Goal: Task Accomplishment & Management: Manage account settings

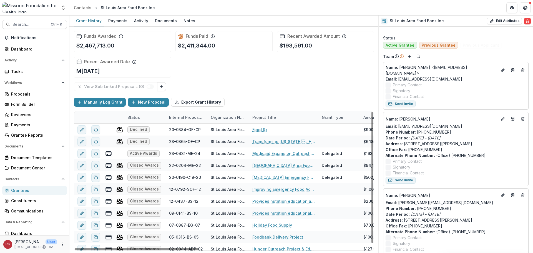
scroll to position [23, 0]
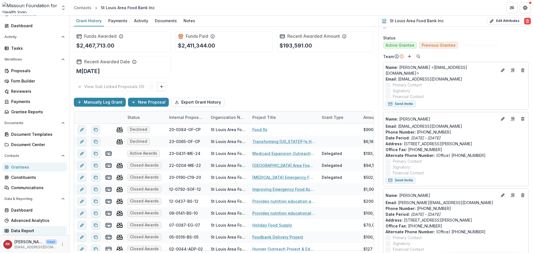
click at [14, 231] on div "Data Report" at bounding box center [36, 231] width 51 height 6
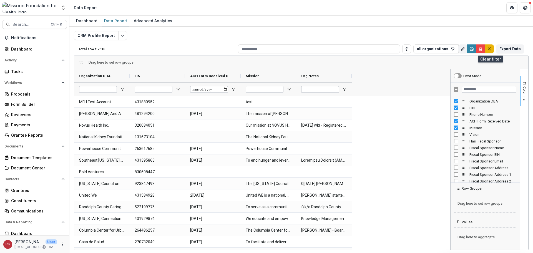
click at [487, 49] on button "default" at bounding box center [489, 48] width 9 height 9
click at [489, 47] on icon "default" at bounding box center [489, 49] width 4 height 4
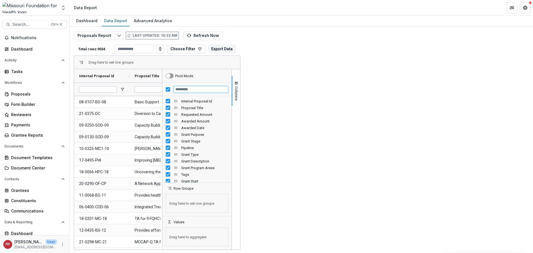
click at [228, 89] on input "Filter Columns Input" at bounding box center [201, 89] width 55 height 7
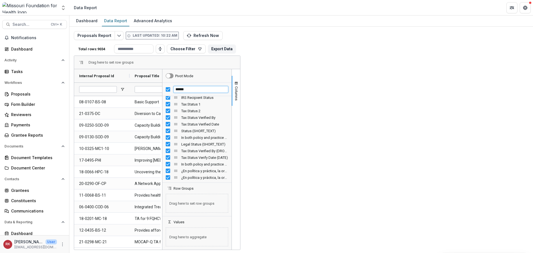
type input "******"
click at [232, 92] on div "******" at bounding box center [196, 89] width 69 height 13
drag, startPoint x: 477, startPoint y: 91, endPoint x: 460, endPoint y: 87, distance: 17.9
click at [232, 87] on div "******" at bounding box center [196, 89] width 69 height 13
drag, startPoint x: 479, startPoint y: 89, endPoint x: 422, endPoint y: 86, distance: 56.8
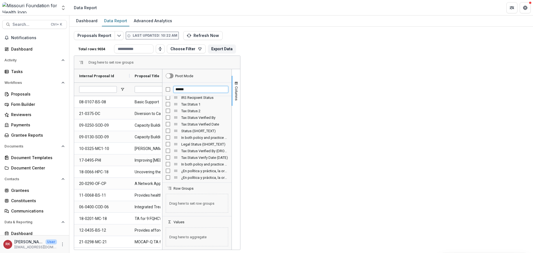
click at [240, 86] on div "Internal Proposal Id Proposal Title Requested Amount" at bounding box center [157, 159] width 166 height 181
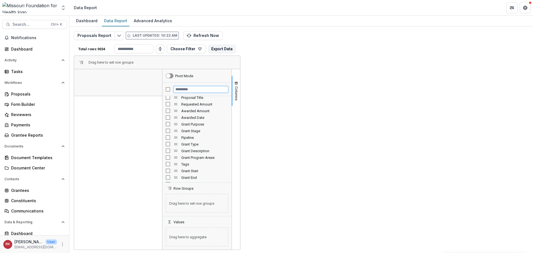
click at [228, 92] on input "Filter Columns Input" at bounding box center [201, 89] width 55 height 7
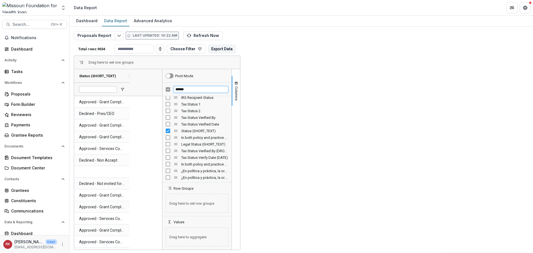
drag, startPoint x: 491, startPoint y: 88, endPoint x: 417, endPoint y: 82, distance: 73.8
click at [240, 82] on div "Status (SHORT_TEXT) Approved - [PERSON_NAME] Complete Declined - Pres/CEO Appro…" at bounding box center [157, 159] width 166 height 181
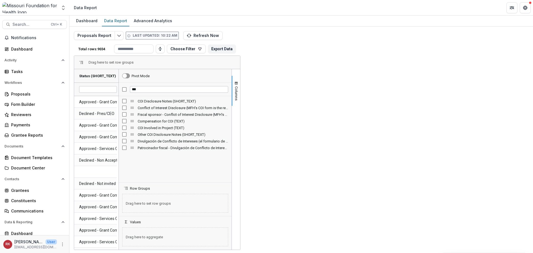
drag, startPoint x: 450, startPoint y: 132, endPoint x: 407, endPoint y: 133, distance: 43.6
click at [119, 133] on div at bounding box center [118, 159] width 1 height 181
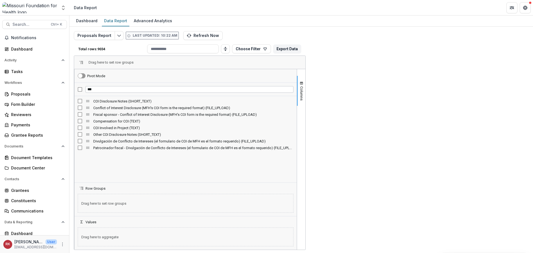
drag, startPoint x: 407, startPoint y: 121, endPoint x: 298, endPoint y: 121, distance: 109.7
click at [75, 121] on div at bounding box center [74, 159] width 1 height 181
drag, startPoint x: 347, startPoint y: 89, endPoint x: 284, endPoint y: 93, distance: 63.5
click at [284, 93] on div "Status (SHORT_TEXT) Approved - [PERSON_NAME] Complete Declined - Pres/CEO Appro…" at bounding box center [189, 159] width 231 height 181
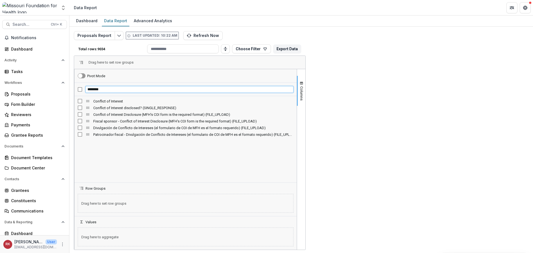
drag, startPoint x: 360, startPoint y: 88, endPoint x: 298, endPoint y: 87, distance: 61.7
click at [297, 87] on div "********" at bounding box center [185, 89] width 222 height 13
type input "*"
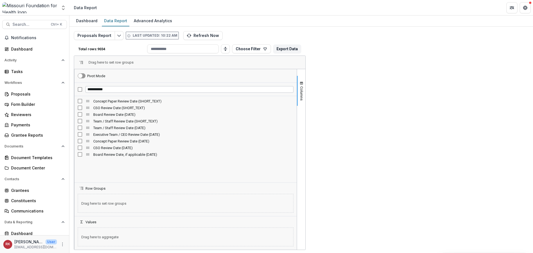
click at [297, 182] on div "**********" at bounding box center [185, 132] width 222 height 100
drag, startPoint x: 350, startPoint y: 92, endPoint x: 297, endPoint y: 90, distance: 52.5
click at [297, 90] on div "**********" at bounding box center [185, 159] width 223 height 181
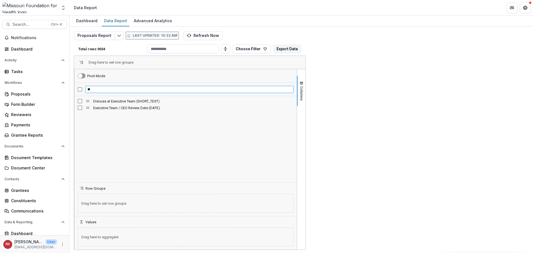
type input "*"
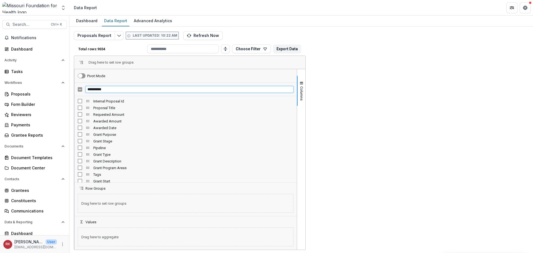
type input "**********"
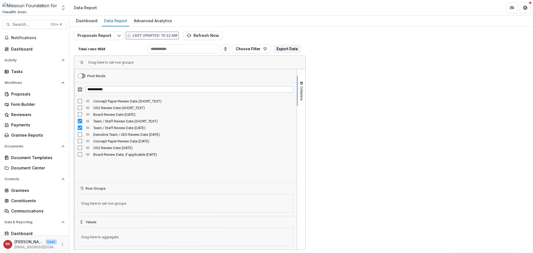
click at [163, 74] on span "Team / Staff Review Date (SHORT_TEXT)" at bounding box center [155, 76] width 41 height 4
click at [163, 74] on span "Team / Staff Review Date (SHORT_TEXT)" at bounding box center [152, 76] width 35 height 4
click at [162, 74] on span "Team / Staff Review Date (SHORT_TEXT)" at bounding box center [152, 76] width 35 height 4
click at [157, 77] on span "Team / Staff Review Date (SHORT_TEXT)" at bounding box center [155, 76] width 41 height 4
click at [162, 76] on span "Team / Staff Review Date (SHORT_TEXT)" at bounding box center [152, 76] width 35 height 4
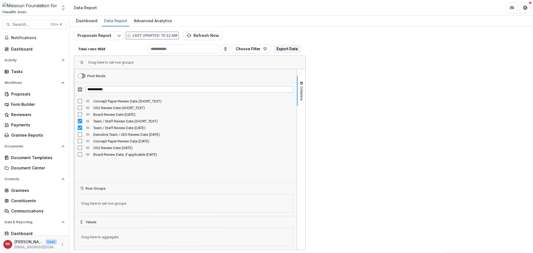
click at [162, 76] on span "Team / Staff Review Date (SHORT_TEXT)" at bounding box center [152, 76] width 35 height 4
click at [162, 76] on span "Team / Staff Review Date (SHORT_TEXT)" at bounding box center [155, 76] width 41 height 4
click at [202, 79] on div "Team / Staff Review Date (DATE)" at bounding box center [210, 76] width 41 height 11
click at [205, 78] on div "Team / Staff Review Date (DATE) 1" at bounding box center [210, 76] width 41 height 11
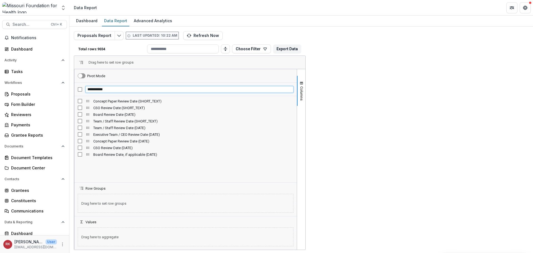
drag, startPoint x: 334, startPoint y: 90, endPoint x: 276, endPoint y: 75, distance: 59.9
click at [276, 75] on div "Status (SHORT_TEXT) Approved - Services Complete Approved - Grant Complete Appr…" at bounding box center [189, 159] width 231 height 181
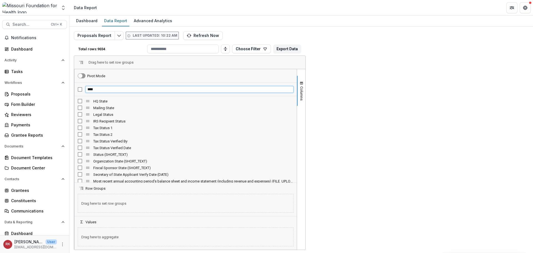
drag, startPoint x: 324, startPoint y: 90, endPoint x: 248, endPoint y: 85, distance: 76.6
click at [248, 85] on div "Columns Pivot Mode **** HQ State Mailing State" at bounding box center [189, 159] width 231 height 181
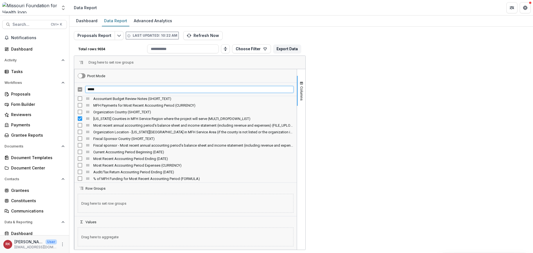
drag, startPoint x: 327, startPoint y: 89, endPoint x: 294, endPoint y: 88, distance: 32.2
click at [295, 88] on div "[US_STATE] Counties in MFH Service Region where the project will serve (MULTI_D…" at bounding box center [189, 159] width 231 height 181
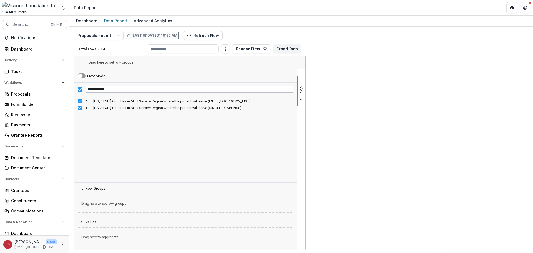
drag, startPoint x: 469, startPoint y: 107, endPoint x: 334, endPoint y: 106, distance: 134.4
click at [297, 103] on div "[US_STATE] Counties in MFH Service Region where the project will serve (MULTI_D…" at bounding box center [185, 104] width 222 height 13
drag, startPoint x: 130, startPoint y: 76, endPoint x: 268, endPoint y: 92, distance: 139.0
click at [268, 92] on div "[US_STATE] Counties in MFH Service Region where the project will serve (MULTI_D…" at bounding box center [227, 82] width 307 height 27
drag, startPoint x: 77, startPoint y: 75, endPoint x: 114, endPoint y: 73, distance: 36.5
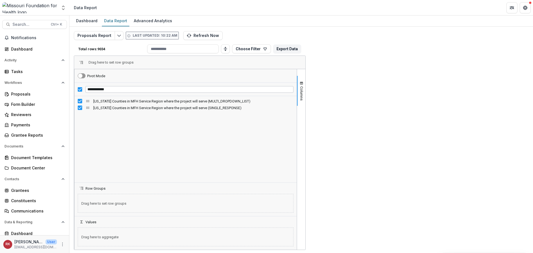
drag, startPoint x: 152, startPoint y: 76, endPoint x: 104, endPoint y: 109, distance: 58.2
click at [297, 88] on div "**********" at bounding box center [185, 89] width 222 height 13
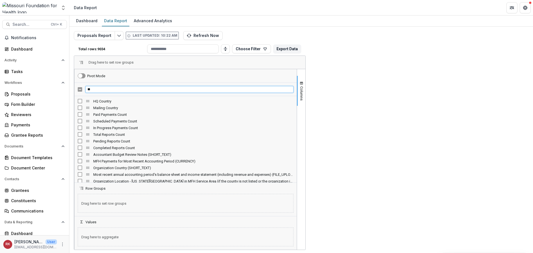
type input "*"
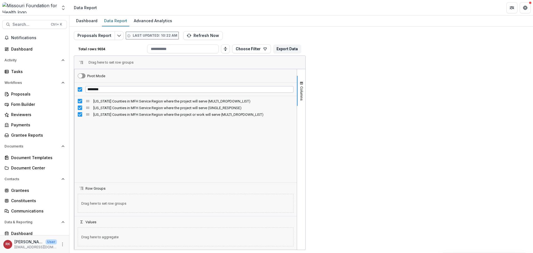
drag, startPoint x: 471, startPoint y: 147, endPoint x: 451, endPoint y: 122, distance: 32.2
click at [297, 147] on div "[US_STATE] Counties in MFH Service Region where the project will serve (MULTI_D…" at bounding box center [185, 139] width 222 height 86
drag, startPoint x: 349, startPoint y: 89, endPoint x: 306, endPoint y: 87, distance: 42.5
click at [297, 87] on div "********" at bounding box center [185, 89] width 222 height 13
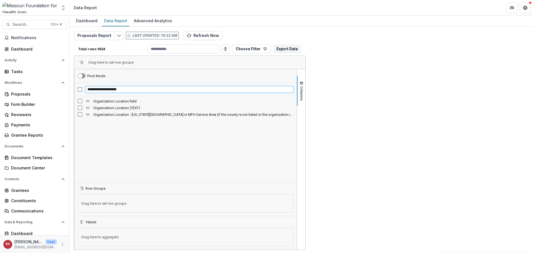
drag, startPoint x: 331, startPoint y: 89, endPoint x: 310, endPoint y: 87, distance: 21.5
click at [294, 87] on input "**********" at bounding box center [190, 89] width 208 height 7
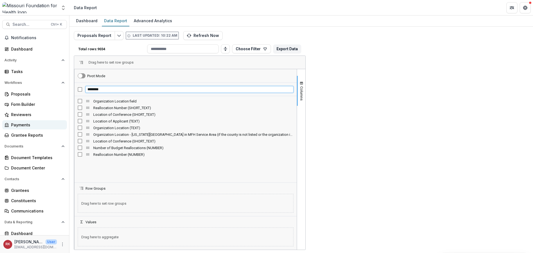
type input "********"
drag, startPoint x: 335, startPoint y: 88, endPoint x: 298, endPoint y: 86, distance: 36.4
click at [297, 86] on div "********" at bounding box center [185, 89] width 222 height 13
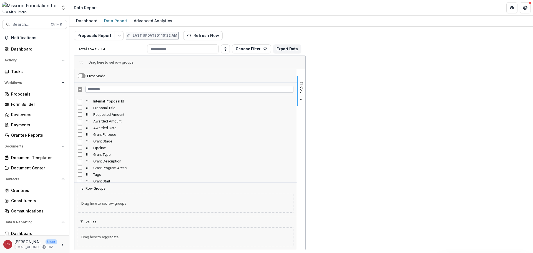
scroll to position [24474, 0]
drag, startPoint x: 196, startPoint y: 248, endPoint x: 159, endPoint y: 241, distance: 37.6
click at [294, 88] on input "Filter Columns Input" at bounding box center [190, 89] width 208 height 7
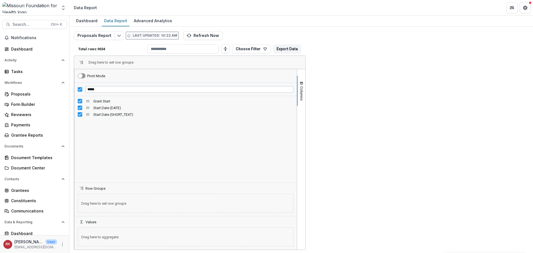
scroll to position [0, 0]
drag, startPoint x: 343, startPoint y: 88, endPoint x: 282, endPoint y: 79, distance: 61.8
click at [282, 79] on div "Grant Start Start Date (DATE) Start Date (SHORT_TEXT) *****" at bounding box center [189, 159] width 231 height 181
click at [278, 77] on span "Start Date (SHORT_TEXT)" at bounding box center [266, 76] width 41 height 4
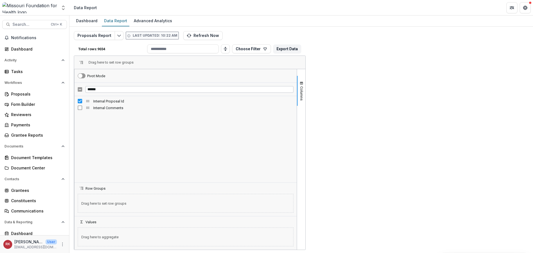
click at [278, 77] on span "Start Date (SHORT_TEXT)" at bounding box center [263, 76] width 35 height 4
drag, startPoint x: 329, startPoint y: 91, endPoint x: 282, endPoint y: 87, distance: 47.9
click at [282, 87] on div "Internal Proposal Id Grant Start Start Date (DATE)" at bounding box center [189, 159] width 231 height 181
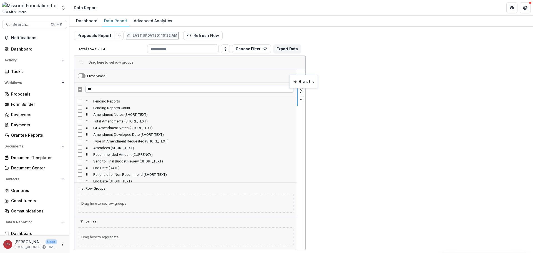
scroll to position [0, 56]
drag, startPoint x: 204, startPoint y: 79, endPoint x: 279, endPoint y: 76, distance: 75.0
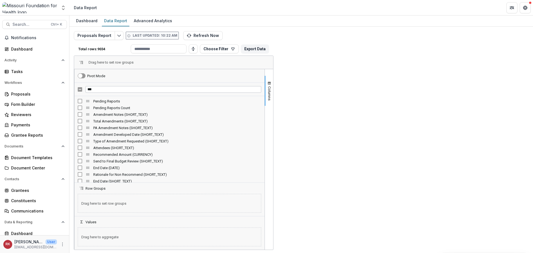
scroll to position [0, 11]
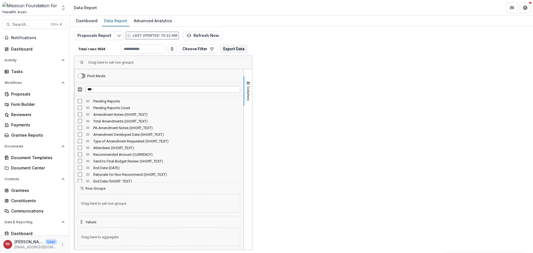
drag, startPoint x: 298, startPoint y: 79, endPoint x: 356, endPoint y: 85, distance: 58.1
click at [75, 84] on div at bounding box center [74, 159] width 1 height 181
drag, startPoint x: 157, startPoint y: 76, endPoint x: 137, endPoint y: 82, distance: 21.1
drag, startPoint x: 264, startPoint y: 73, endPoint x: 223, endPoint y: 78, distance: 41.8
drag, startPoint x: 252, startPoint y: 79, endPoint x: 317, endPoint y: 77, distance: 65.0
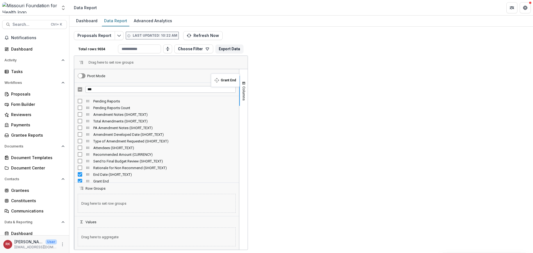
drag, startPoint x: 312, startPoint y: 77, endPoint x: 213, endPoint y: 77, distance: 99.2
drag, startPoint x: 319, startPoint y: 74, endPoint x: 134, endPoint y: 73, distance: 185.0
drag, startPoint x: 204, startPoint y: 76, endPoint x: 315, endPoint y: 70, distance: 110.7
drag, startPoint x: 380, startPoint y: 85, endPoint x: 376, endPoint y: 92, distance: 8.0
click at [239, 92] on div "***" at bounding box center [156, 89] width 165 height 13
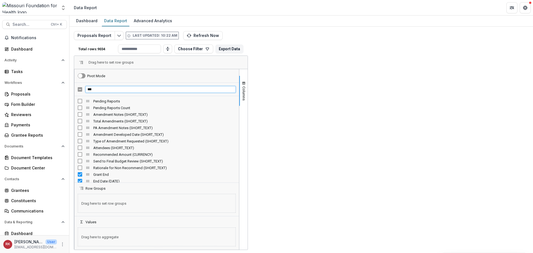
drag, startPoint x: 376, startPoint y: 92, endPoint x: 356, endPoint y: 88, distance: 19.8
click at [239, 88] on div "***" at bounding box center [156, 89] width 165 height 13
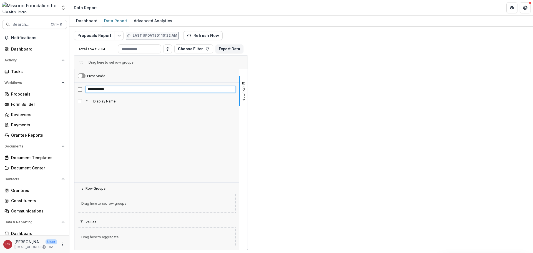
type input "**********"
click at [239, 88] on div "**********" at bounding box center [156, 89] width 165 height 13
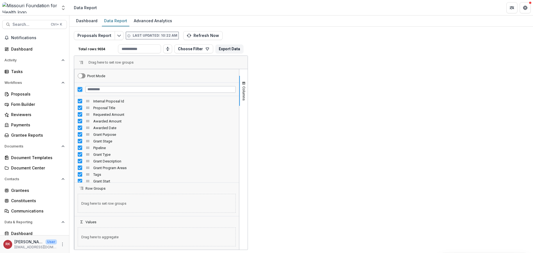
scroll to position [0, 0]
click at [236, 90] on input "Filter Columns Input" at bounding box center [161, 89] width 150 height 7
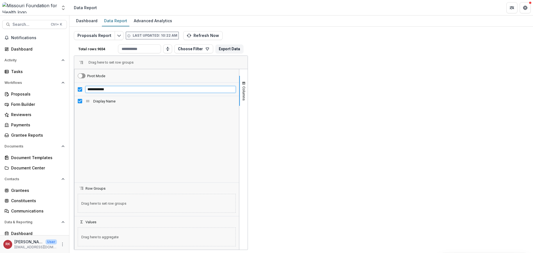
click at [239, 87] on div "**********" at bounding box center [156, 89] width 165 height 13
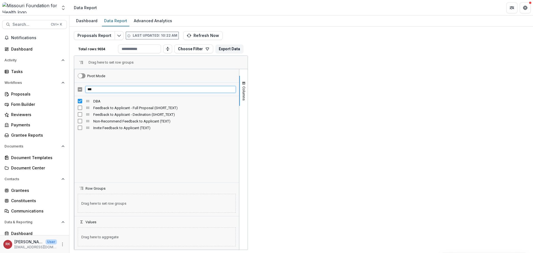
drag, startPoint x: 385, startPoint y: 89, endPoint x: 356, endPoint y: 91, distance: 29.6
click at [239, 91] on div "***" at bounding box center [156, 89] width 165 height 13
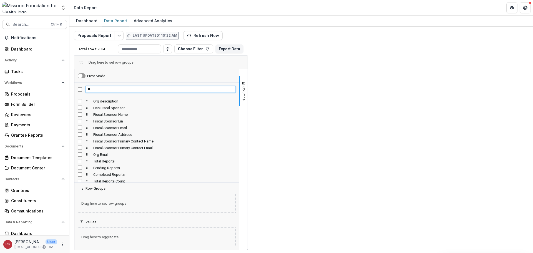
type input "*"
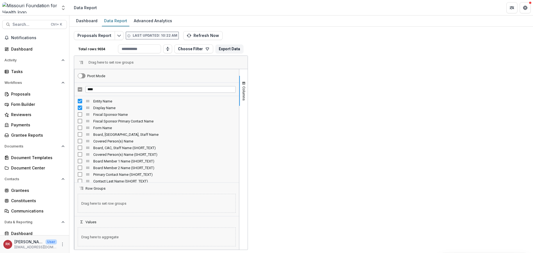
drag, startPoint x: 130, startPoint y: 74, endPoint x: 148, endPoint y: 86, distance: 22.4
click at [148, 86] on div "Entity Name Display Name DBA" at bounding box center [167, 82] width 187 height 27
click at [239, 87] on div "****" at bounding box center [156, 89] width 165 height 13
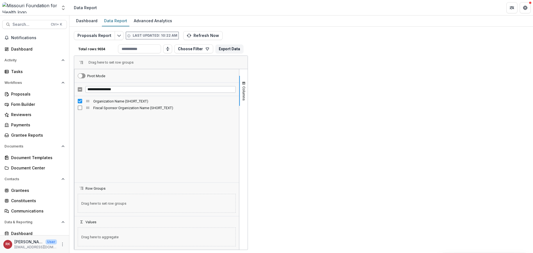
scroll to position [417, 0]
click at [286, 78] on div "Organization Name (SHORT_TEXT)" at bounding box center [284, 76] width 41 height 11
click at [286, 78] on div "Organization Name (SHORT_TEXT) 1" at bounding box center [284, 76] width 41 height 11
drag, startPoint x: 401, startPoint y: 92, endPoint x: 345, endPoint y: 84, distance: 57.0
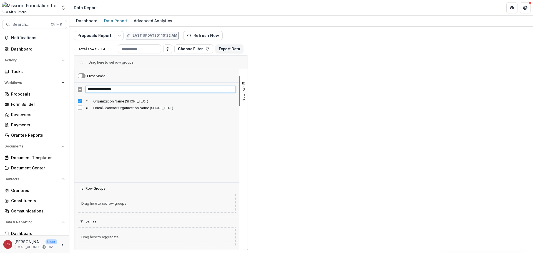
click at [248, 84] on div "Entity Name Display Name DBA 1" at bounding box center [161, 159] width 174 height 181
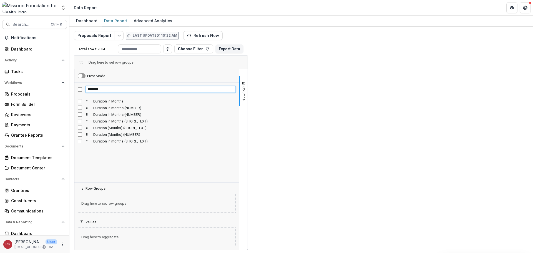
type input "********"
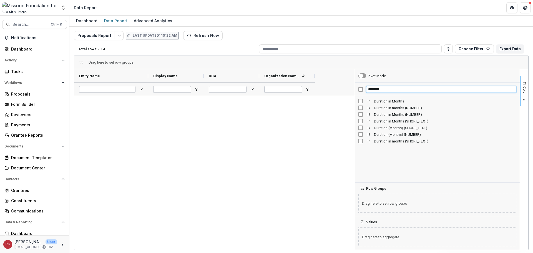
scroll to position [37276, 0]
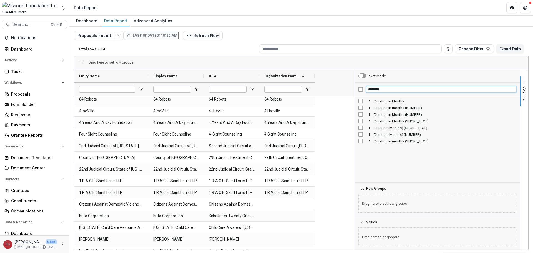
drag, startPoint x: 388, startPoint y: 91, endPoint x: 363, endPoint y: 81, distance: 27.4
click at [363, 81] on div "Pivot Mode ******** Duration in Months Duration in months (NUMBER) Duration in …" at bounding box center [437, 159] width 165 height 181
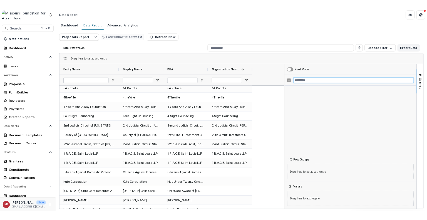
scroll to position [5783, 0]
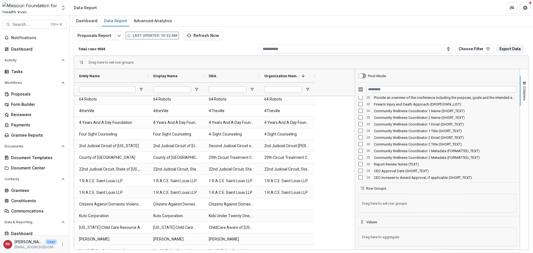
drag, startPoint x: 475, startPoint y: 178, endPoint x: 382, endPoint y: 130, distance: 104.7
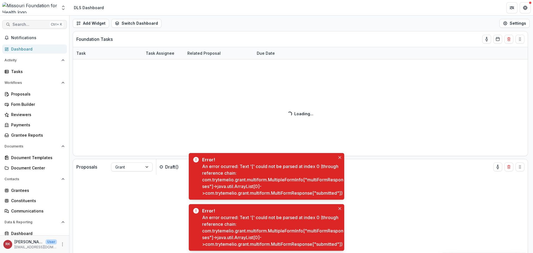
click at [21, 24] on span "Search..." at bounding box center [29, 24] width 35 height 5
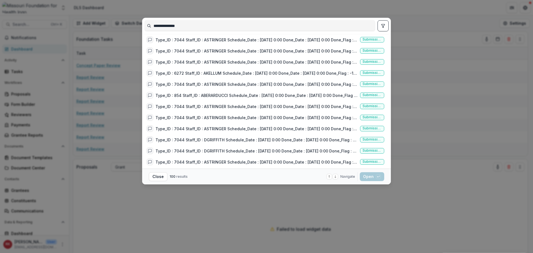
scroll to position [301, 0]
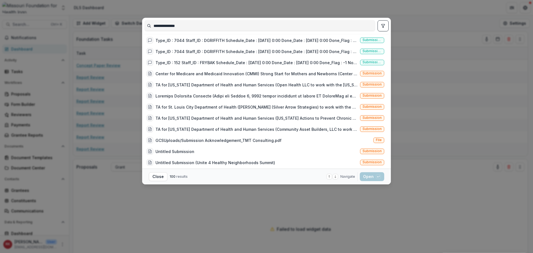
type input "**********"
click at [471, 161] on div "**********" at bounding box center [266, 126] width 533 height 253
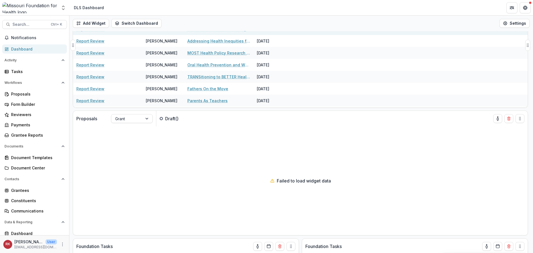
scroll to position [20, 0]
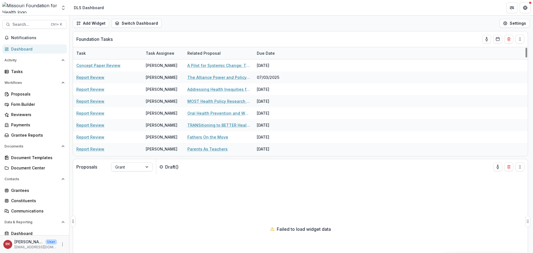
scroll to position [159, 0]
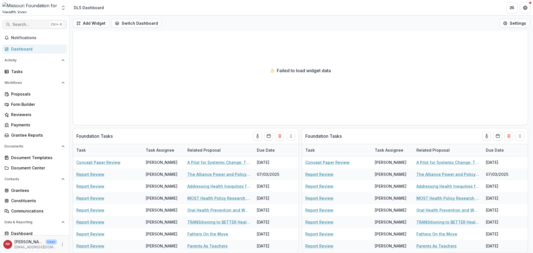
click at [34, 27] on button "Search... Ctrl + K" at bounding box center [34, 24] width 65 height 9
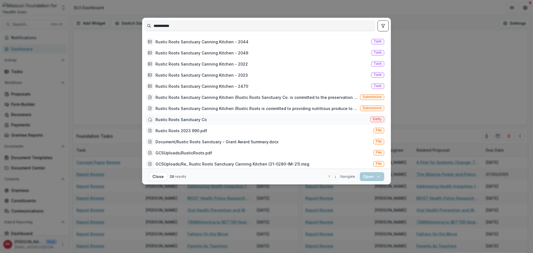
type input "**********"
click at [230, 118] on div "Rustic Roots Sanctuary Co Entity" at bounding box center [265, 119] width 242 height 11
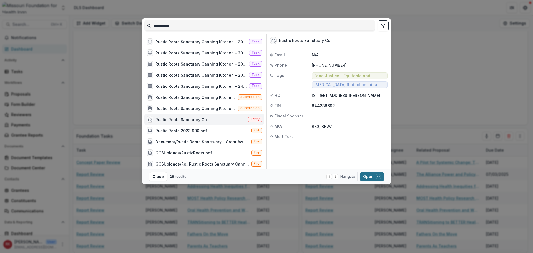
click at [366, 176] on button "Open with enter key" at bounding box center [372, 176] width 24 height 9
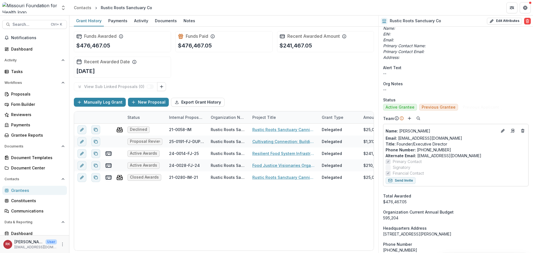
scroll to position [194, 0]
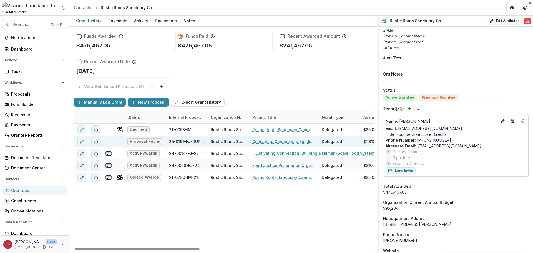
click at [266, 142] on link "Cultivating Connection: Building a Human-Scale Food System" at bounding box center [283, 142] width 63 height 6
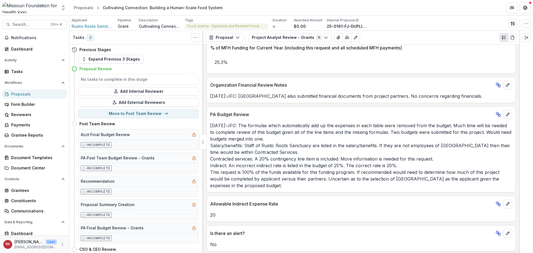
scroll to position [950, 0]
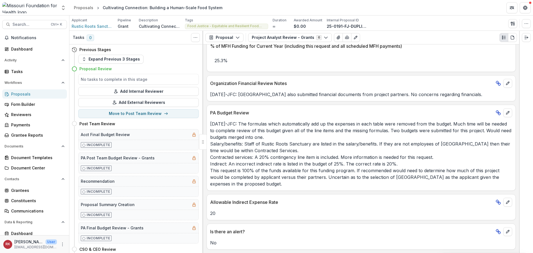
drag, startPoint x: 274, startPoint y: 170, endPoint x: 313, endPoint y: 186, distance: 42.2
click at [314, 186] on p "9/11/25-JFC: The formulas which automatically add up the expenses in each table…" at bounding box center [361, 154] width 302 height 67
click at [275, 169] on p "9/11/25-JFC: The formulas which automatically add up the expenses in each table…" at bounding box center [361, 154] width 302 height 67
click at [302, 37] on button "Project Analyst Review - Grants 6" at bounding box center [290, 37] width 84 height 9
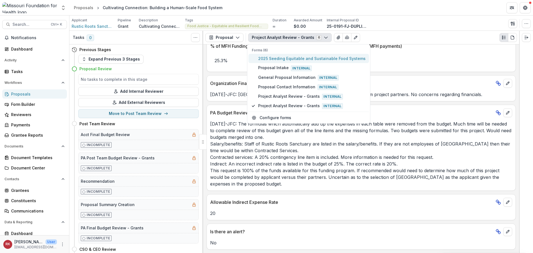
click at [276, 59] on span "2025 Seeding Equitable and Sustainable Food Systems" at bounding box center [311, 59] width 107 height 6
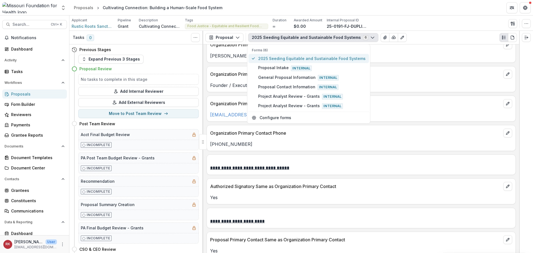
scroll to position [999, 0]
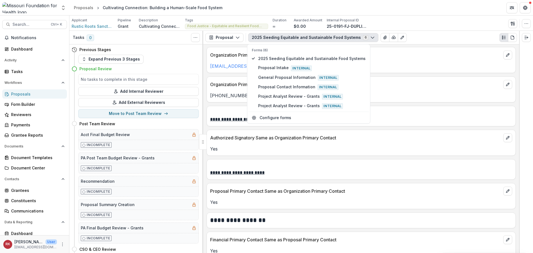
click at [233, 82] on p "Organization Primary Contact Phone" at bounding box center [355, 84] width 291 height 7
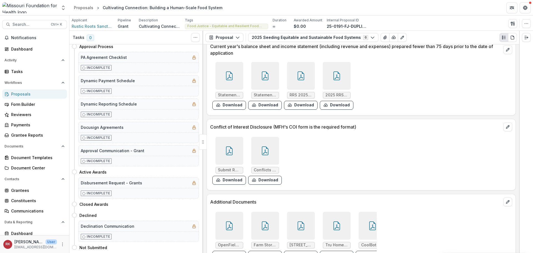
scroll to position [1782, 0]
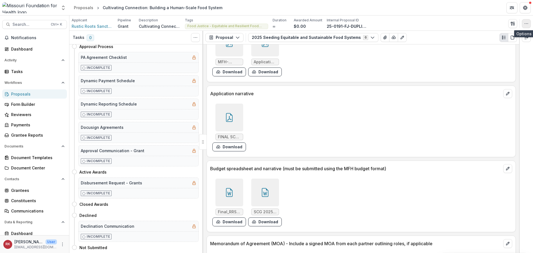
click at [528, 24] on icon "button" at bounding box center [526, 23] width 4 height 4
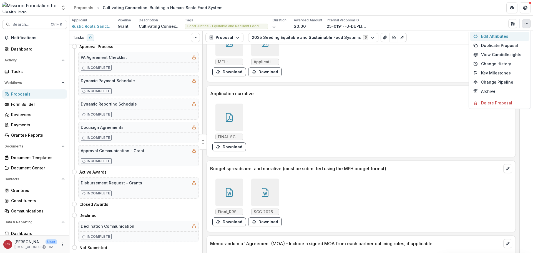
click at [484, 37] on button "Edit Attributes" at bounding box center [499, 36] width 59 height 9
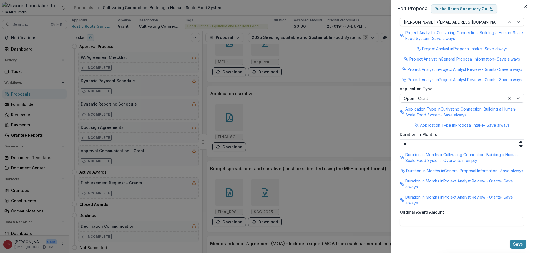
scroll to position [856, 0]
click at [345, 91] on div "**********" at bounding box center [266, 126] width 533 height 253
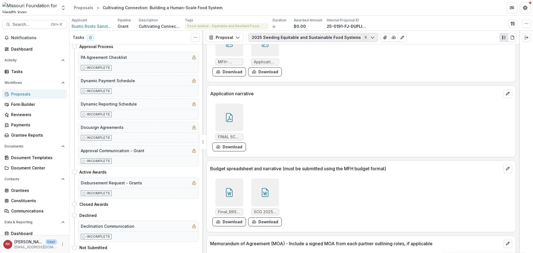
click at [313, 41] on button "2025 Seeding Equitable and Sustainable Food Systems 6" at bounding box center [313, 37] width 130 height 9
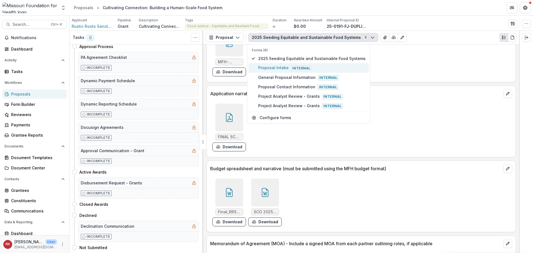
click at [271, 69] on span "Proposal Intake Internal" at bounding box center [311, 68] width 107 height 6
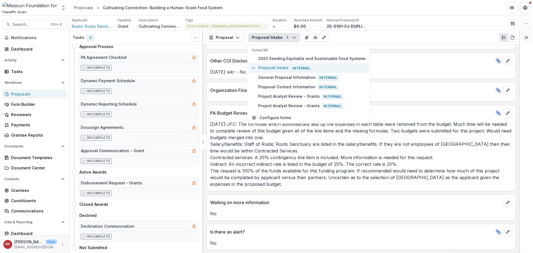
scroll to position [1236, 0]
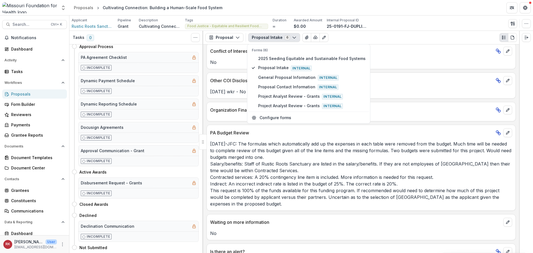
click at [242, 148] on p "9/11/25-JFC: The formulas which automatically add up the expenses in each table…" at bounding box center [361, 174] width 302 height 67
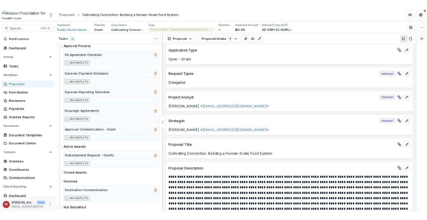
scroll to position [0, 0]
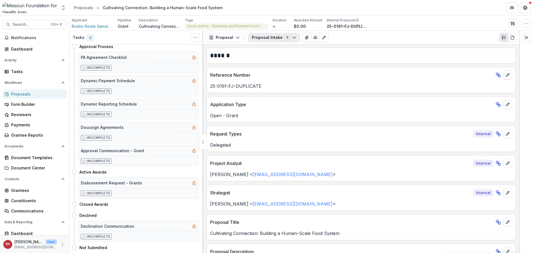
click at [266, 39] on button "Proposal Intake 6" at bounding box center [274, 37] width 52 height 9
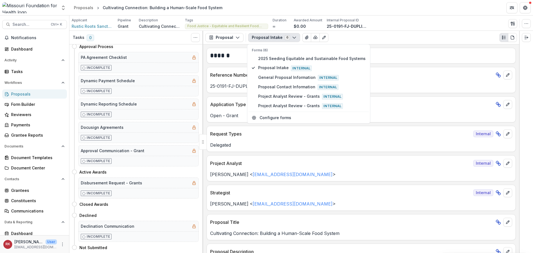
click at [223, 63] on div "Text Block ******" at bounding box center [361, 56] width 309 height 16
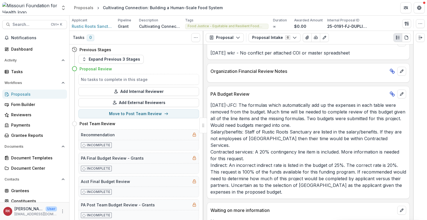
scroll to position [1331, 0]
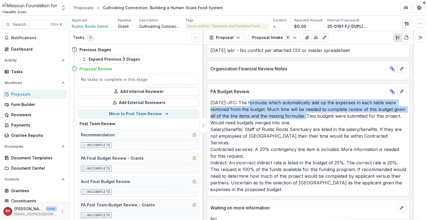
drag, startPoint x: 247, startPoint y: 62, endPoint x: 304, endPoint y: 81, distance: 60.7
click at [304, 99] on p "9/11/25-JFC: The formulas which automatically add up the expenses in each table…" at bounding box center [308, 145] width 196 height 93
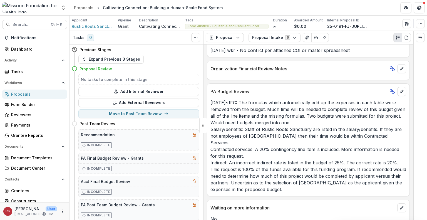
click at [247, 104] on p "9/11/25-JFC: The formulas which automatically add up the expenses in each table…" at bounding box center [308, 145] width 196 height 93
